Goal: Use online tool/utility: Utilize a website feature to perform a specific function

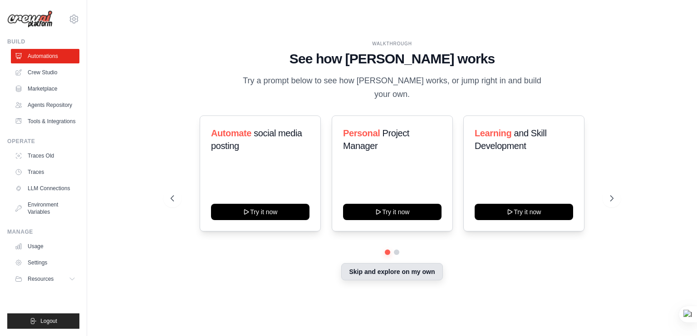
click at [399, 269] on button "Skip and explore on my own" at bounding box center [391, 271] width 101 height 17
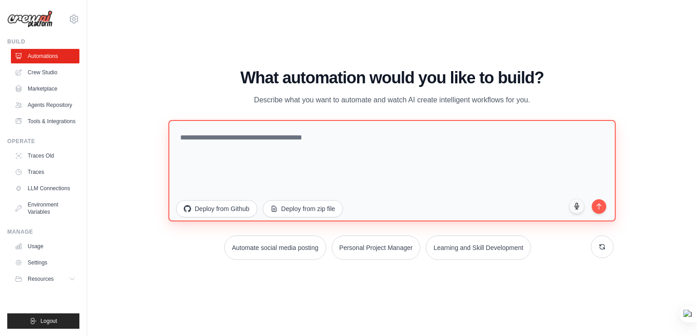
click at [237, 142] on textarea at bounding box center [391, 171] width 447 height 102
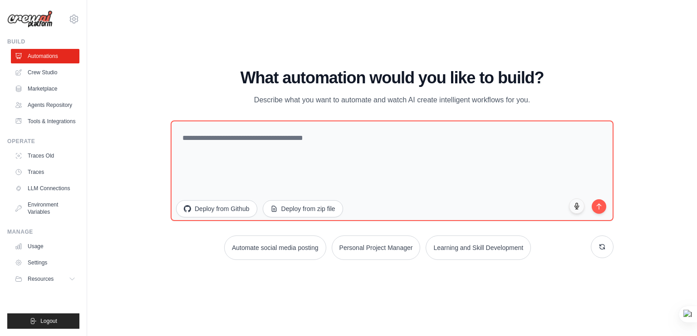
click at [681, 89] on div "WALKTHROUGH See how CrewAI works Try a prompt below to see how CrewAI works, or…" at bounding box center [392, 168] width 580 height 318
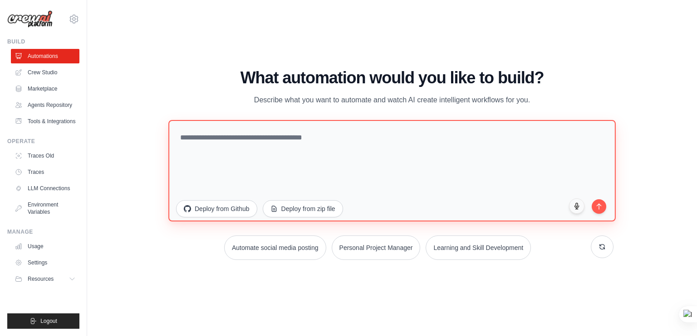
click at [214, 145] on textarea at bounding box center [391, 171] width 447 height 102
click at [283, 150] on textarea at bounding box center [391, 171] width 447 height 102
paste textarea "**********"
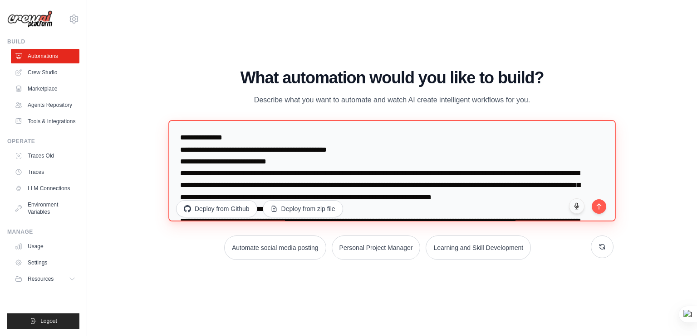
scroll to position [323, 0]
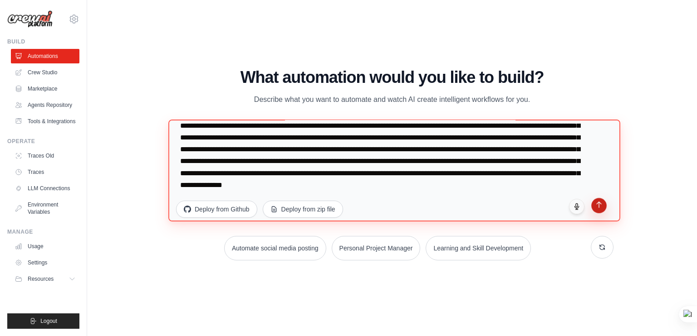
type textarea "**********"
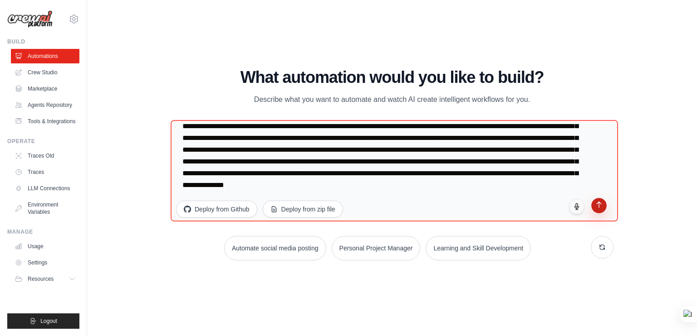
click at [597, 207] on icon "submit" at bounding box center [599, 205] width 8 height 8
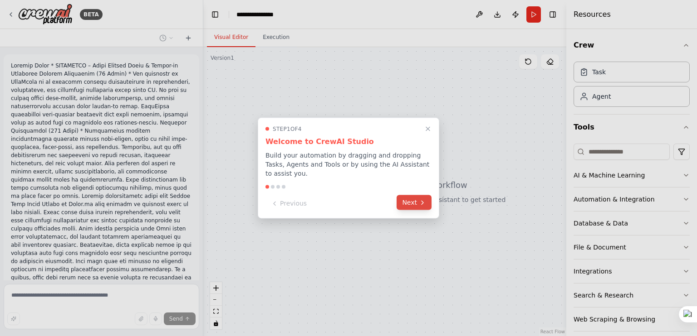
click at [415, 200] on button "Next" at bounding box center [413, 202] width 35 height 15
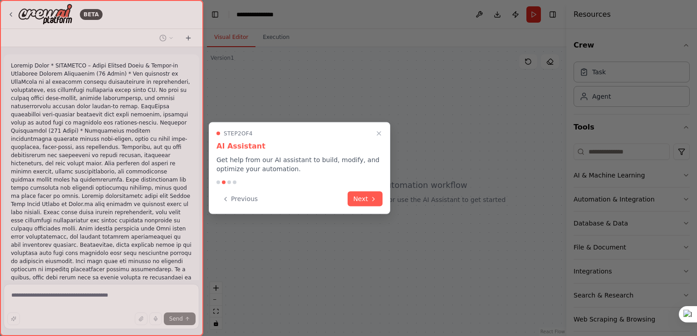
scroll to position [254, 0]
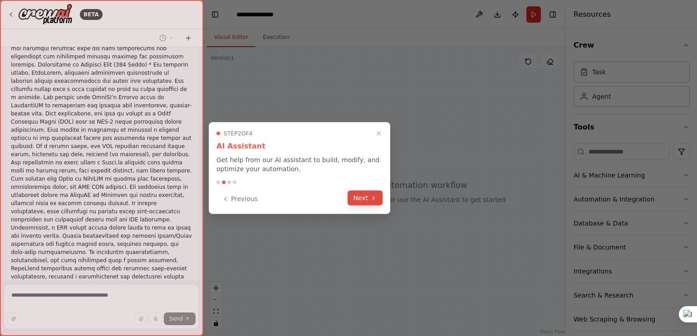
click at [368, 201] on button "Next" at bounding box center [364, 198] width 35 height 15
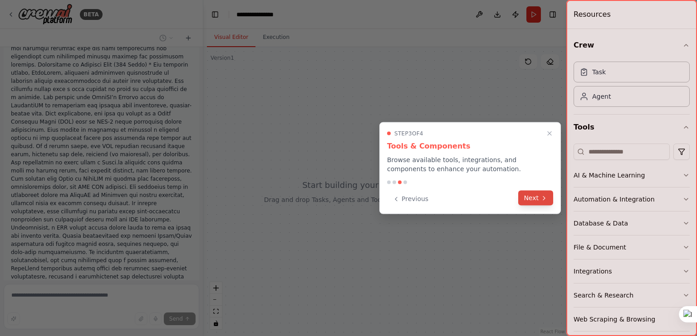
click at [528, 202] on button "Next" at bounding box center [535, 198] width 35 height 15
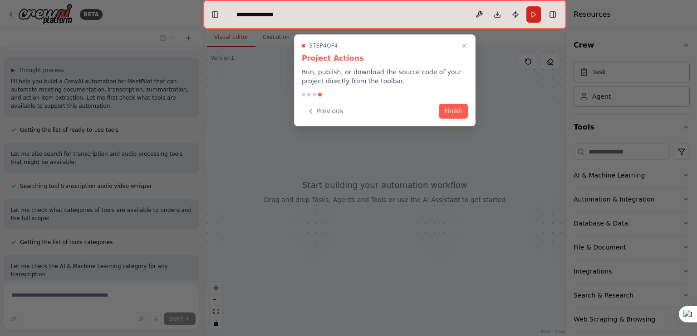
scroll to position [508, 0]
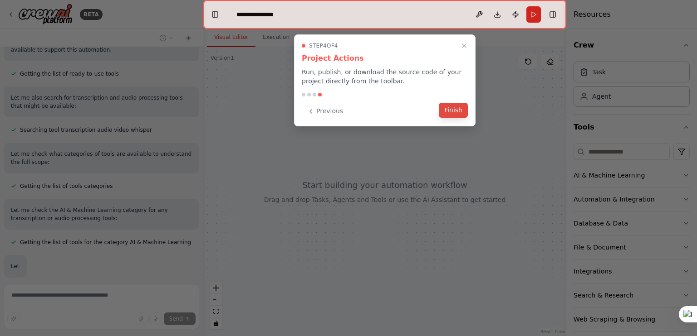
click at [446, 112] on button "Finish" at bounding box center [452, 110] width 29 height 15
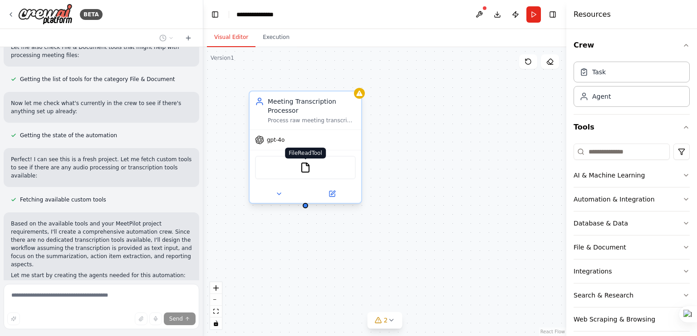
scroll to position [794, 0]
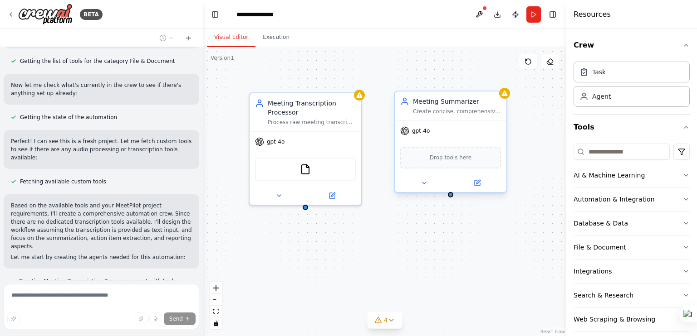
click at [447, 159] on span "Drop tools here" at bounding box center [450, 157] width 42 height 9
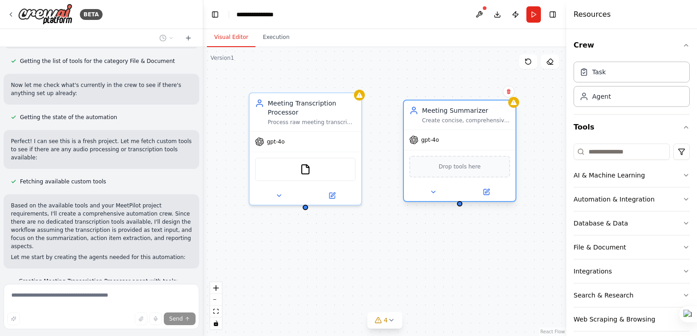
drag, startPoint x: 445, startPoint y: 158, endPoint x: 452, endPoint y: 166, distance: 11.3
click at [452, 166] on span "Drop tools here" at bounding box center [459, 166] width 42 height 9
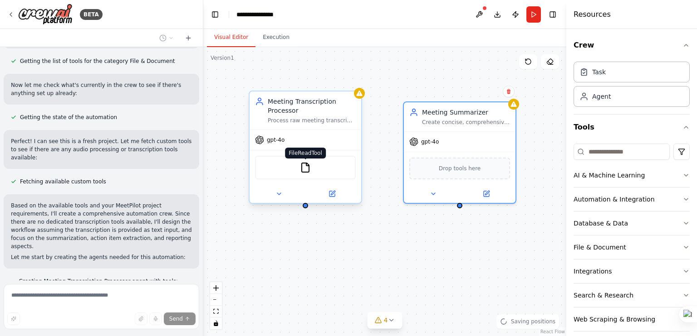
click at [307, 170] on img at bounding box center [305, 167] width 11 height 11
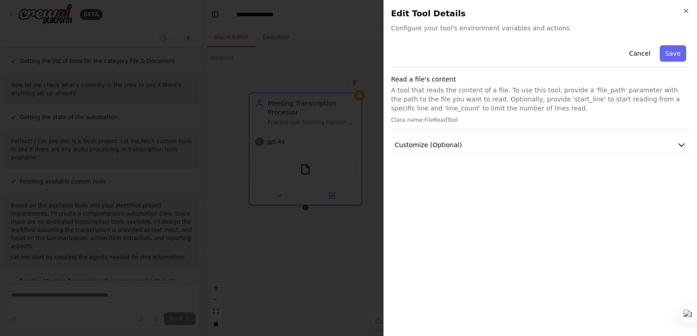
click at [470, 30] on span "Configure your tool's environment variables and actions." at bounding box center [540, 28] width 298 height 9
drag, startPoint x: 412, startPoint y: 24, endPoint x: 476, endPoint y: 32, distance: 64.9
click at [476, 32] on span "Configure your tool's environment variables and actions." at bounding box center [540, 28] width 298 height 9
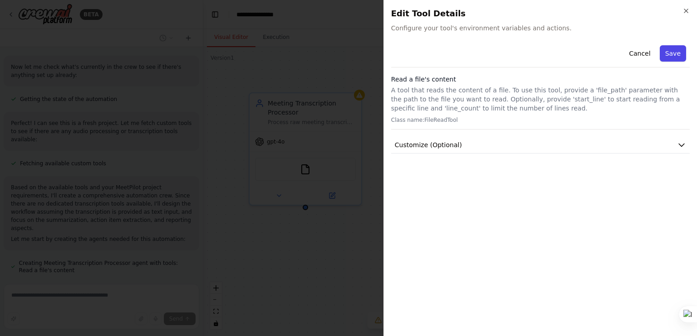
click at [678, 54] on button "Save" at bounding box center [672, 53] width 26 height 16
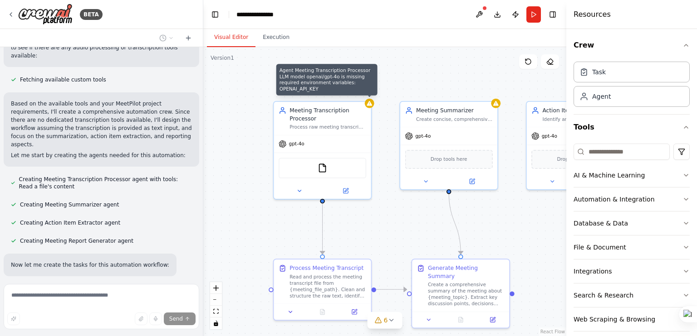
scroll to position [914, 0]
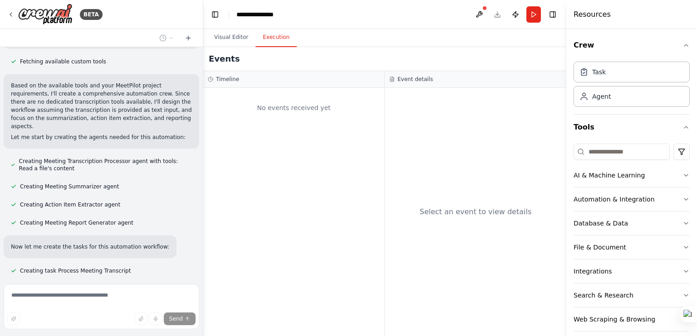
click at [275, 40] on button "Execution" at bounding box center [275, 37] width 41 height 19
click at [226, 36] on button "Visual Editor" at bounding box center [231, 37] width 49 height 19
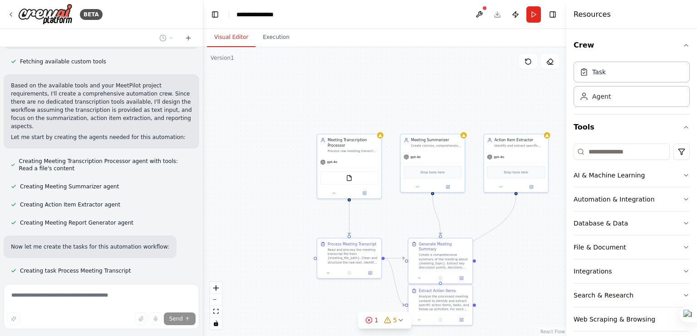
scroll to position [932, 0]
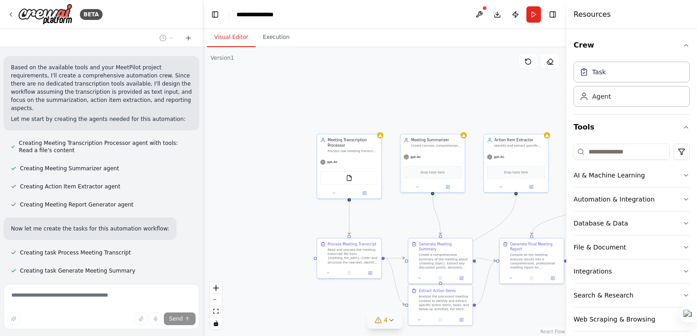
click at [388, 321] on icon at bounding box center [390, 320] width 7 height 7
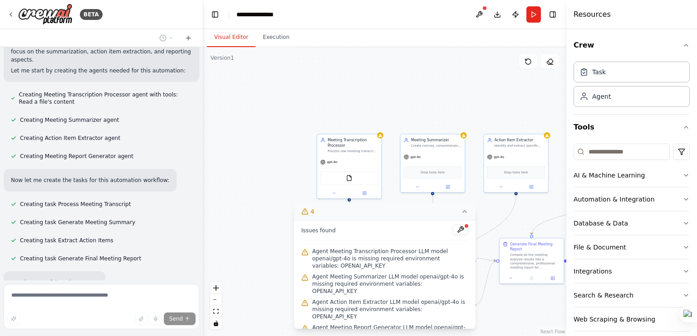
scroll to position [989, 0]
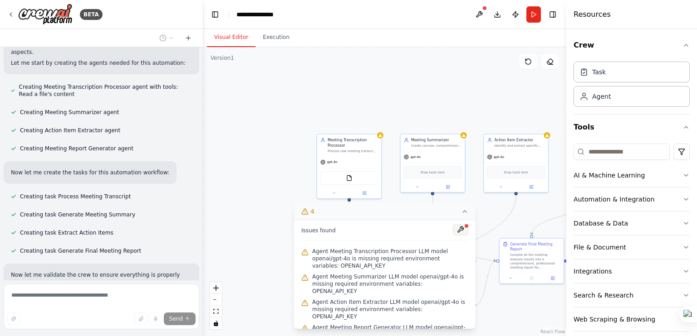
click at [463, 235] on button at bounding box center [460, 229] width 15 height 11
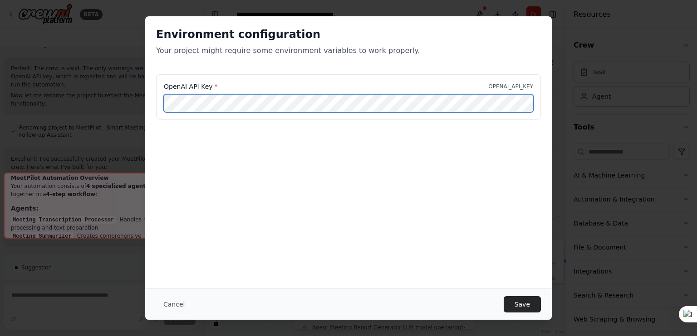
scroll to position [0, 65]
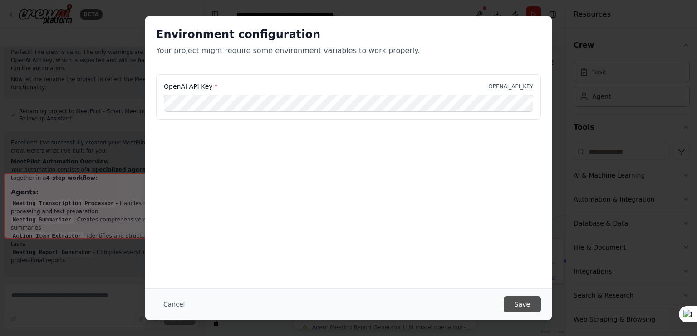
click at [516, 304] on button "Save" at bounding box center [521, 305] width 37 height 16
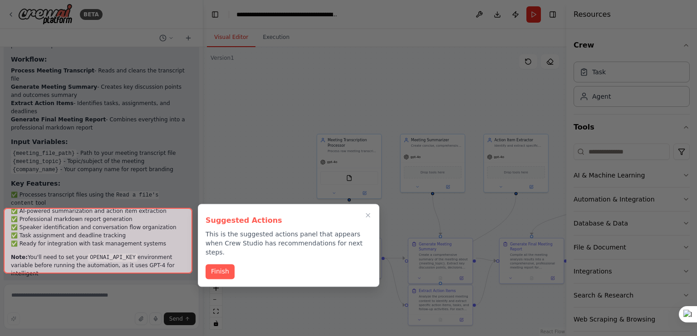
scroll to position [1491, 0]
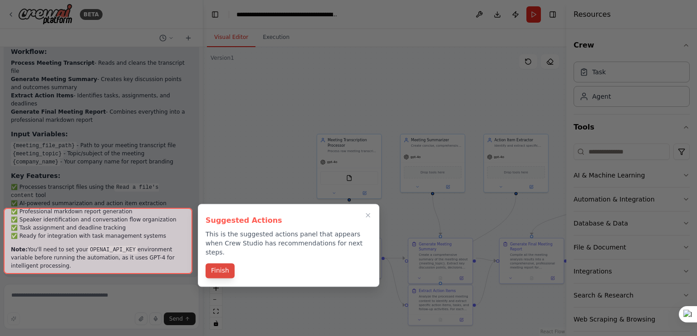
click at [216, 266] on button "Finish" at bounding box center [219, 270] width 29 height 15
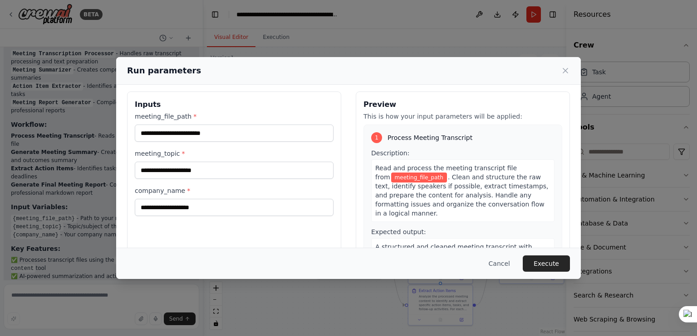
scroll to position [0, 0]
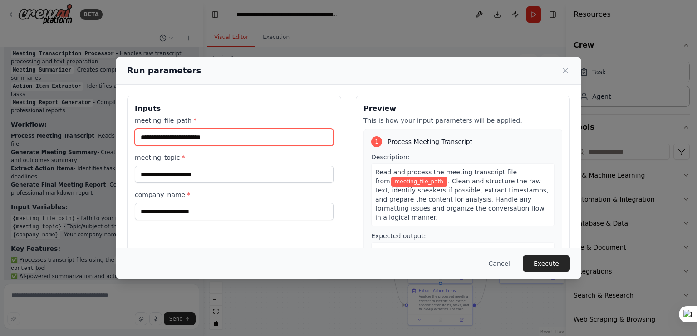
click at [179, 141] on input "meeting_file_path *" at bounding box center [234, 137] width 199 height 17
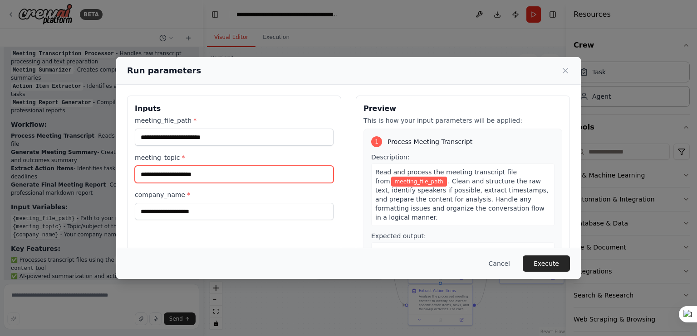
click at [176, 178] on input "meeting_topic *" at bounding box center [234, 174] width 199 height 17
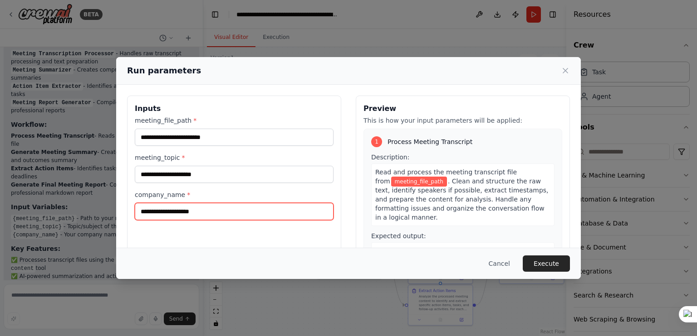
click at [181, 212] on input "company_name *" at bounding box center [234, 211] width 199 height 17
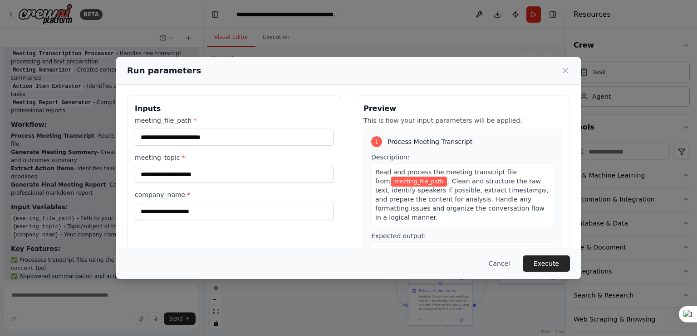
click at [394, 183] on span "meeting_file_path" at bounding box center [419, 182] width 56 height 10
click at [395, 182] on span "meeting_file_path" at bounding box center [419, 182] width 56 height 10
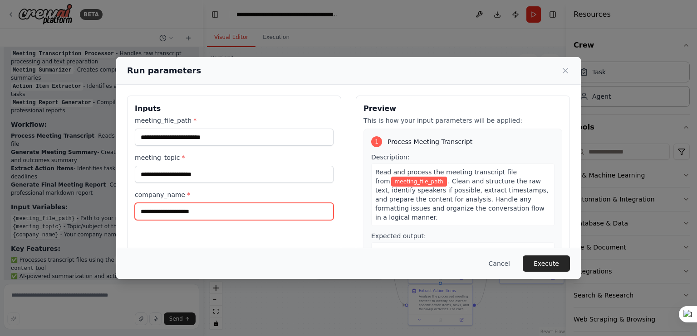
click at [193, 213] on input "company_name *" at bounding box center [234, 211] width 199 height 17
paste input "**********"
type input "**********"
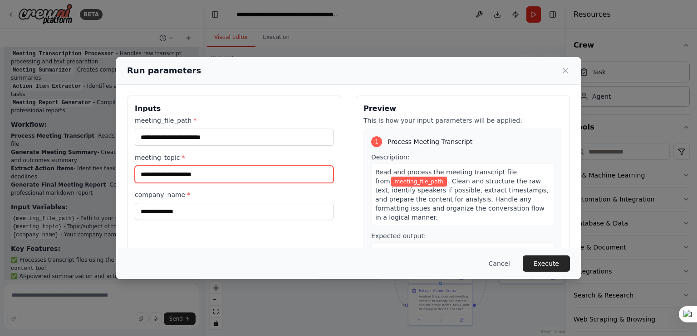
click at [196, 177] on input "meeting_topic *" at bounding box center [234, 174] width 199 height 17
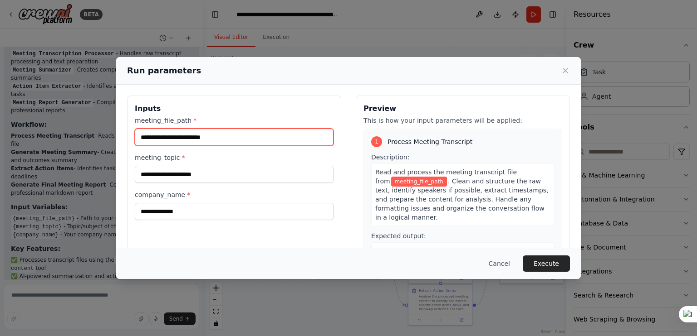
click at [229, 139] on input "meeting_file_path *" at bounding box center [234, 137] width 199 height 17
paste input "**********"
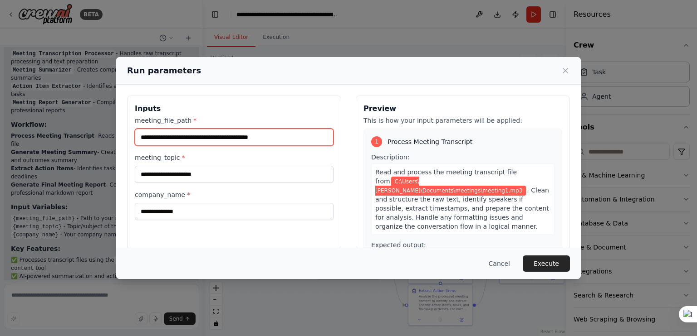
type input "**********"
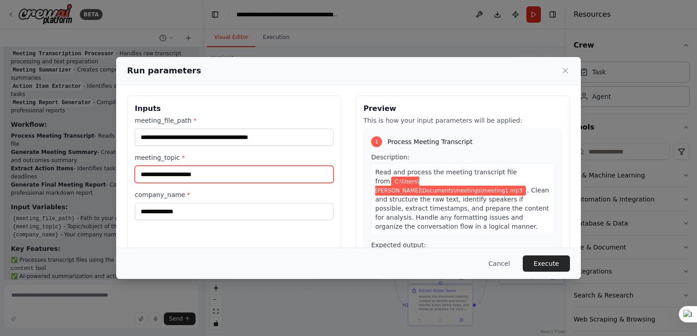
click at [223, 175] on input "meeting_topic *" at bounding box center [234, 174] width 199 height 17
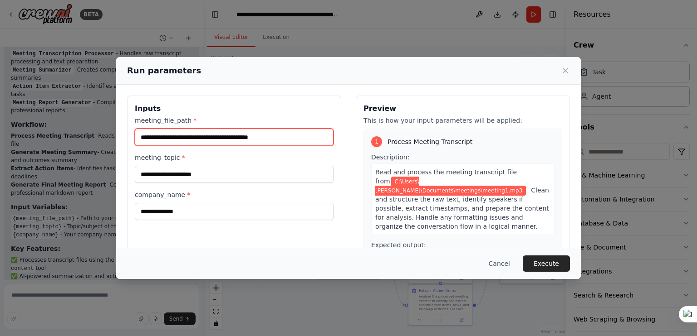
drag, startPoint x: 302, startPoint y: 135, endPoint x: 131, endPoint y: 132, distance: 171.0
click at [131, 132] on div "**********" at bounding box center [234, 203] width 214 height 215
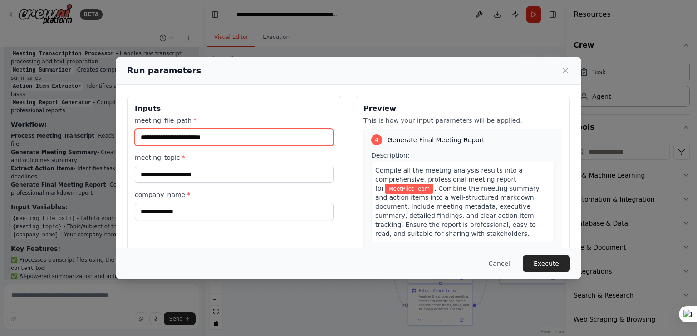
scroll to position [582, 0]
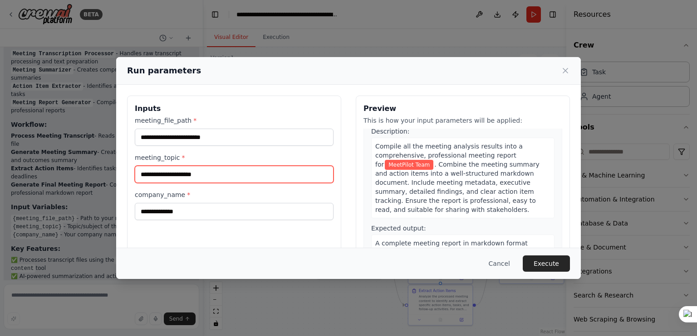
click at [231, 170] on input "meeting_topic *" at bounding box center [234, 174] width 199 height 17
paste input "**********"
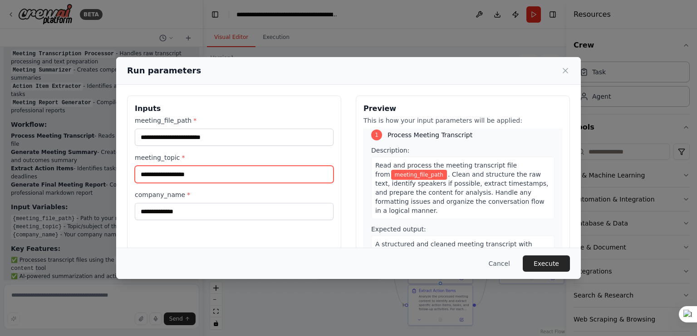
scroll to position [0, 0]
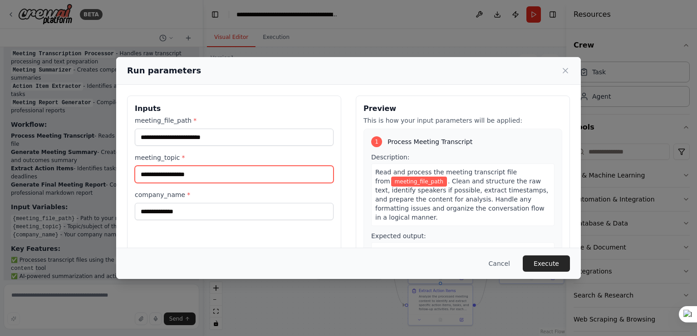
type input "**********"
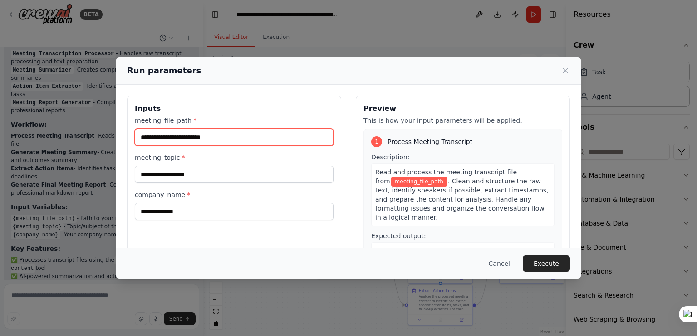
click at [231, 140] on input "meeting_file_path *" at bounding box center [234, 137] width 199 height 17
paste input "**********"
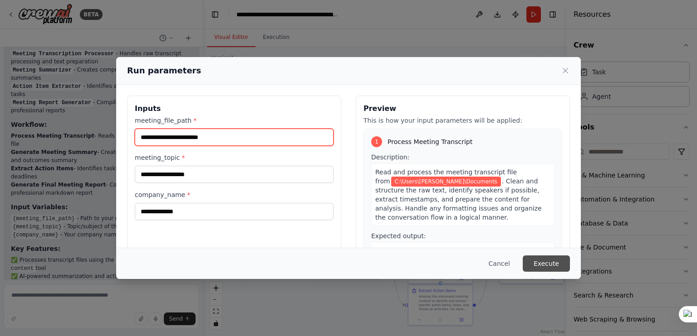
type input "**********"
click at [544, 266] on button "Execute" at bounding box center [545, 264] width 47 height 16
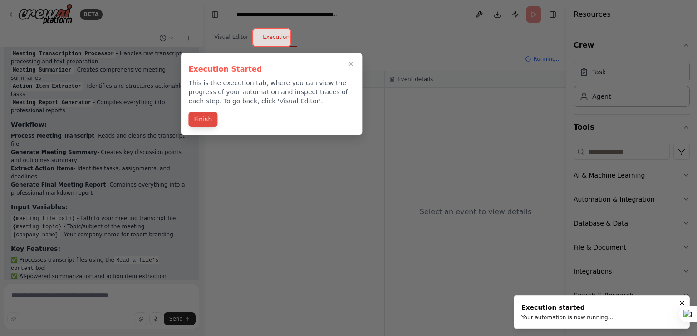
click at [207, 120] on button "Finish" at bounding box center [202, 119] width 29 height 15
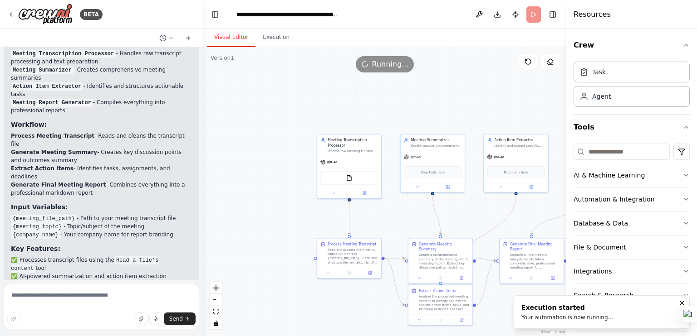
click at [233, 40] on button "Visual Editor" at bounding box center [231, 37] width 49 height 19
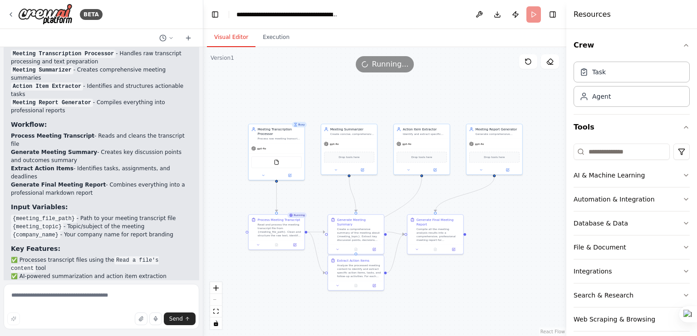
drag, startPoint x: 522, startPoint y: 117, endPoint x: 455, endPoint y: 101, distance: 69.0
click at [455, 101] on div ".deletable-edge-delete-btn { width: 20px; height: 20px; border: 0px solid #ffff…" at bounding box center [384, 191] width 363 height 289
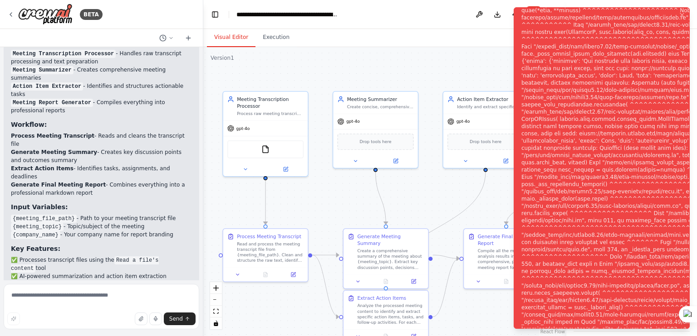
scroll to position [1491, 0]
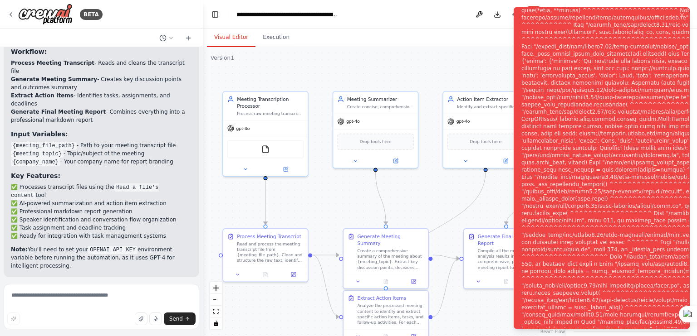
drag, startPoint x: 330, startPoint y: 188, endPoint x: 400, endPoint y: 200, distance: 71.2
click at [400, 200] on div ".deletable-edge-delete-btn { width: 20px; height: 20px; border: 0px solid #ffff…" at bounding box center [384, 191] width 363 height 289
click at [414, 206] on div ".deletable-edge-delete-btn { width: 20px; height: 20px; border: 0px solid #ffff…" at bounding box center [384, 191] width 363 height 289
click at [375, 143] on span "Drop tools here" at bounding box center [375, 140] width 32 height 7
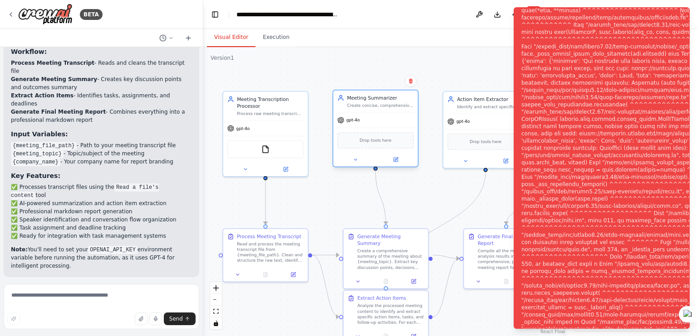
click at [375, 143] on span "Drop tools here" at bounding box center [375, 140] width 32 height 7
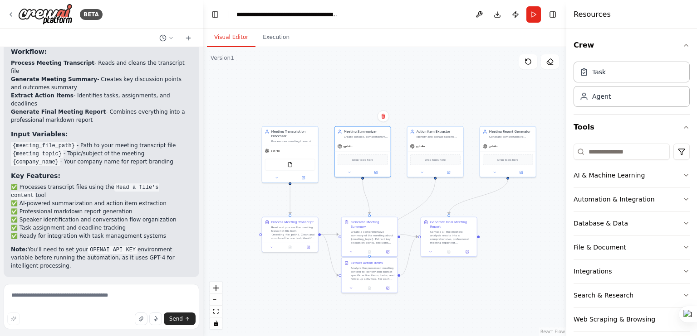
drag, startPoint x: 537, startPoint y: 258, endPoint x: 513, endPoint y: 254, distance: 24.0
click at [513, 254] on div ".deletable-edge-delete-btn { width: 20px; height: 20px; border: 0px solid #ffff…" at bounding box center [384, 191] width 363 height 289
click at [278, 36] on button "Execution" at bounding box center [275, 37] width 41 height 19
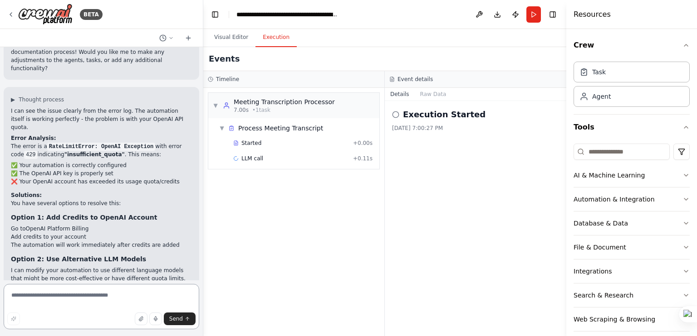
scroll to position [1757, 0]
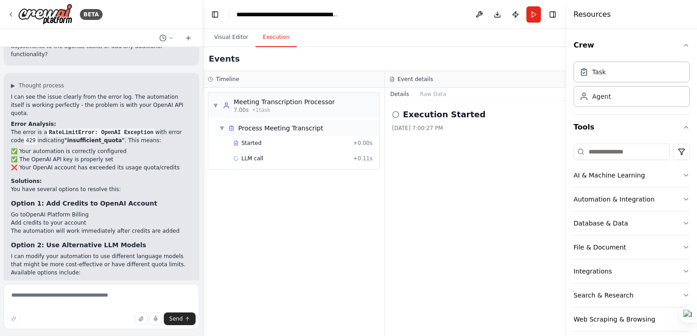
click at [220, 131] on span "▼" at bounding box center [221, 128] width 5 height 7
click at [219, 132] on span "▶" at bounding box center [221, 128] width 5 height 7
